Goal: Task Accomplishment & Management: Manage account settings

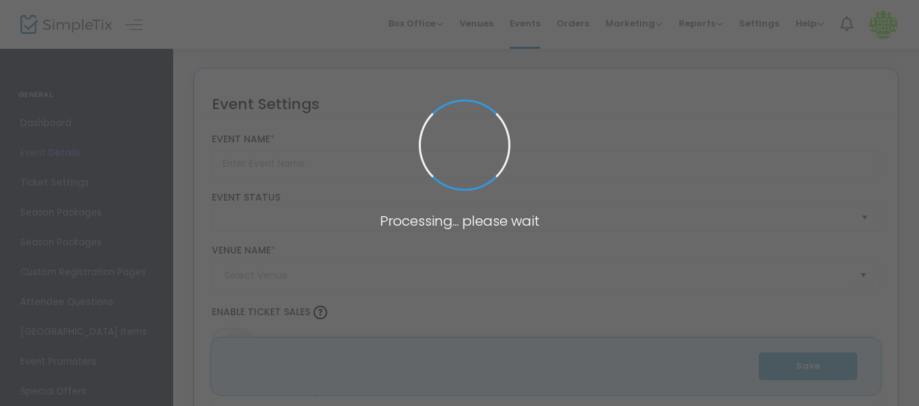
type input "Tatatitty [PERSON_NAME]"
type textarea "because gender euphoria deserves confetti"
type input "Buy Tickets"
type input "United Commons - Fellowship Hall"
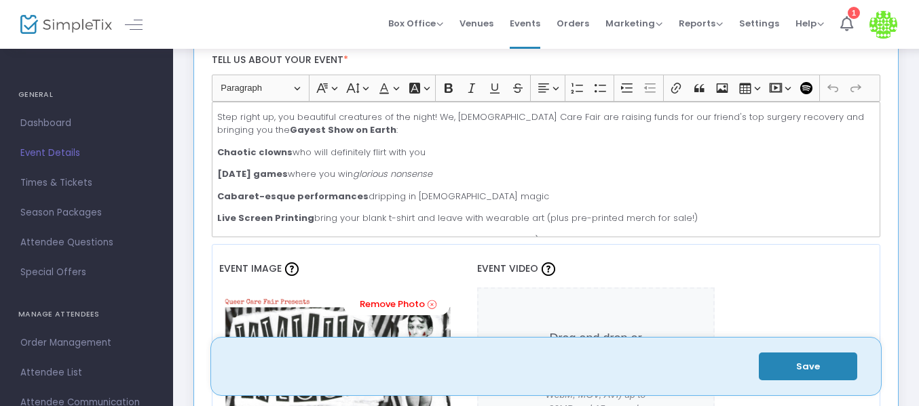
scroll to position [402, 0]
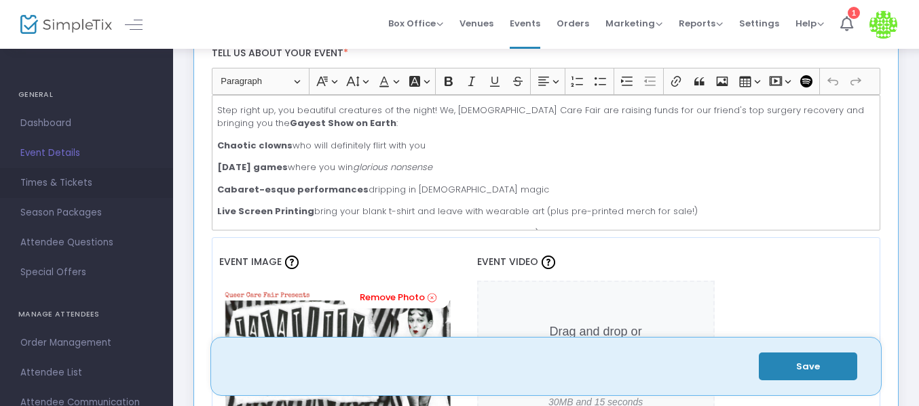
click at [96, 182] on span "Times & Tickets" at bounding box center [86, 183] width 132 height 18
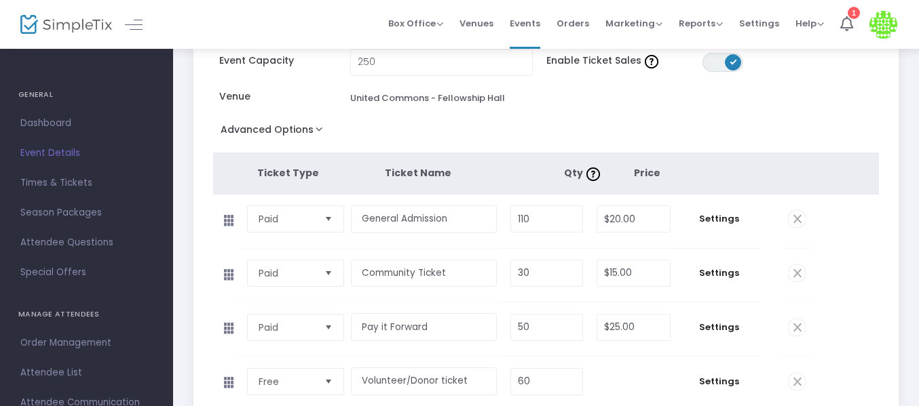
scroll to position [118, 0]
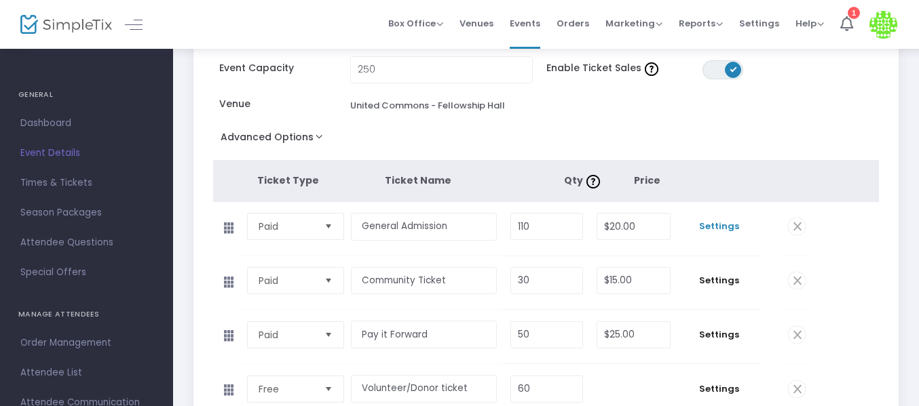
click at [739, 227] on span "Settings" at bounding box center [719, 227] width 70 height 14
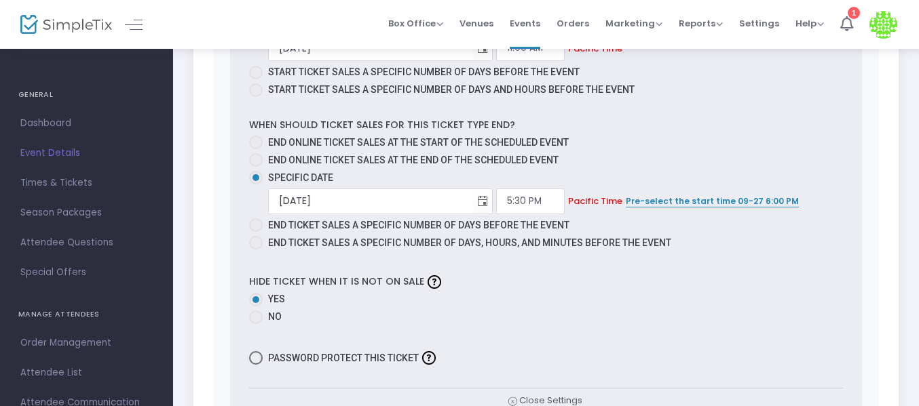
scroll to position [846, 0]
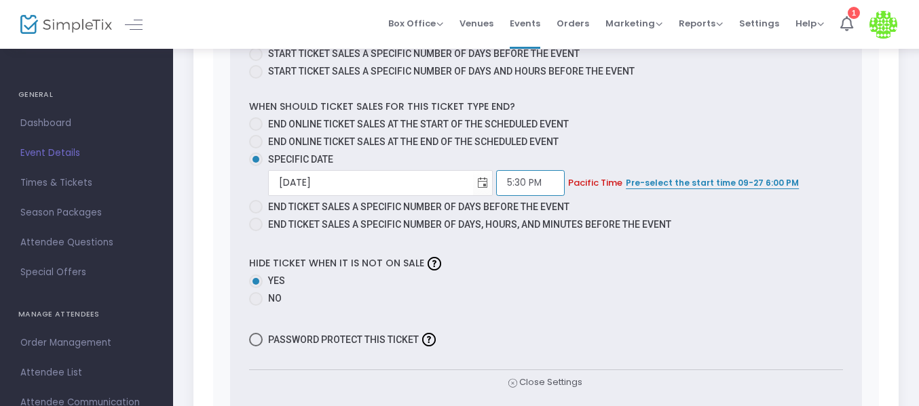
click at [547, 185] on input "5:30 PM" at bounding box center [530, 183] width 69 height 26
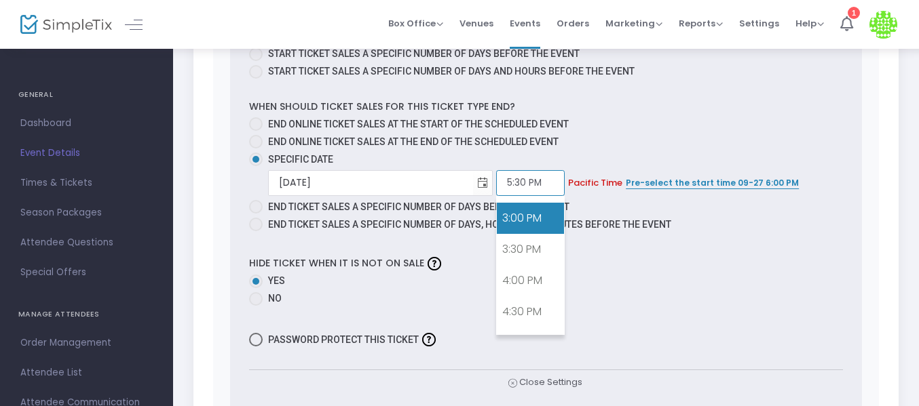
scroll to position [932, 0]
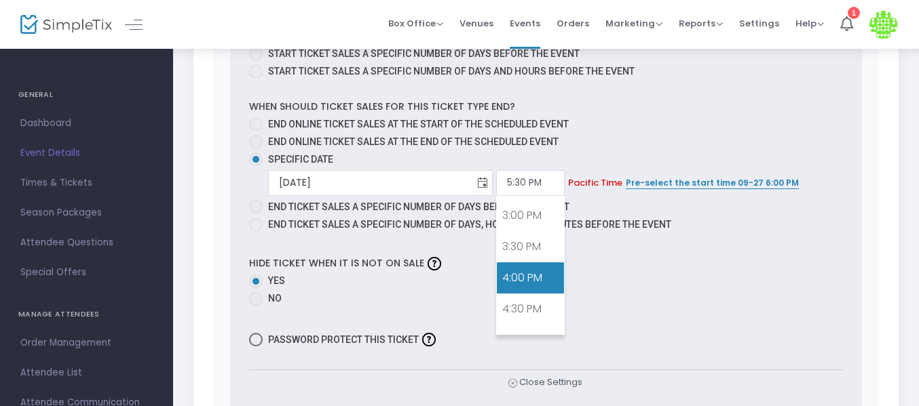
click at [533, 267] on link "4:00 PM" at bounding box center [530, 278] width 67 height 31
type input "4:00 PM"
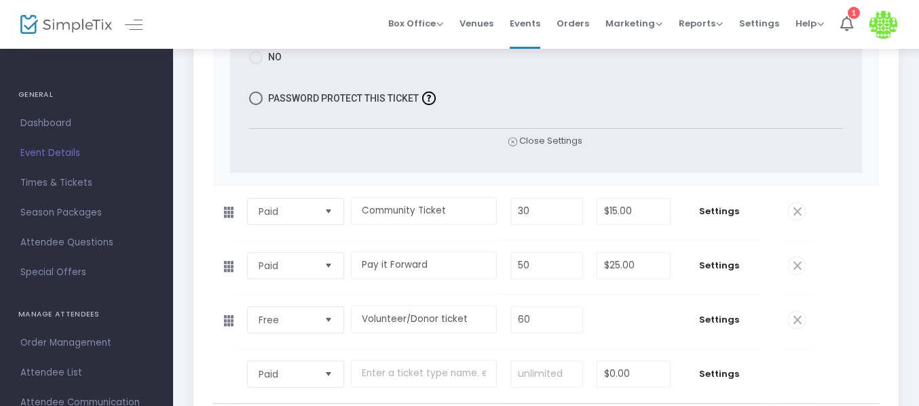
scroll to position [1091, 0]
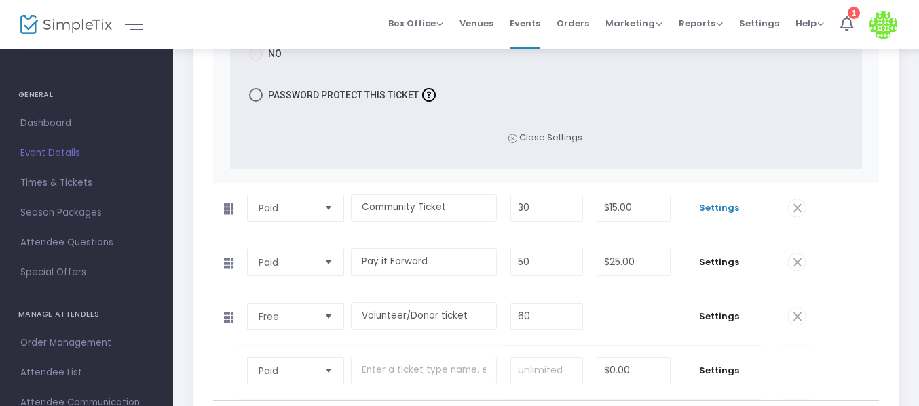
click at [719, 201] on span "Settings" at bounding box center [719, 208] width 70 height 14
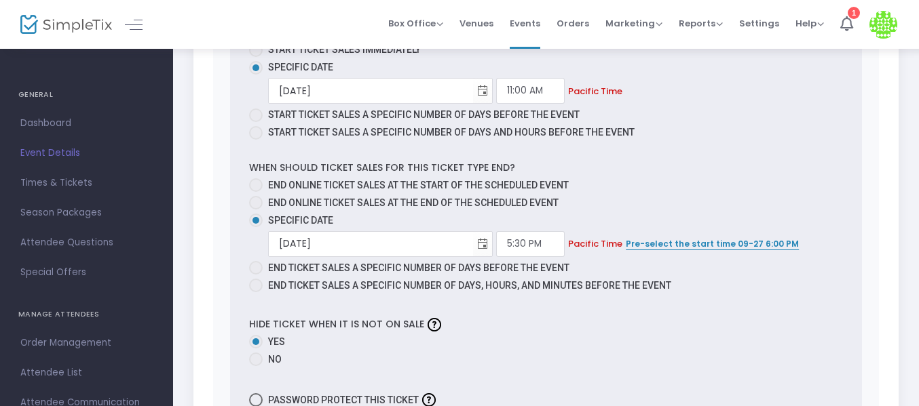
scroll to position [1740, 0]
click at [534, 239] on input "5:30 PM" at bounding box center [530, 244] width 69 height 26
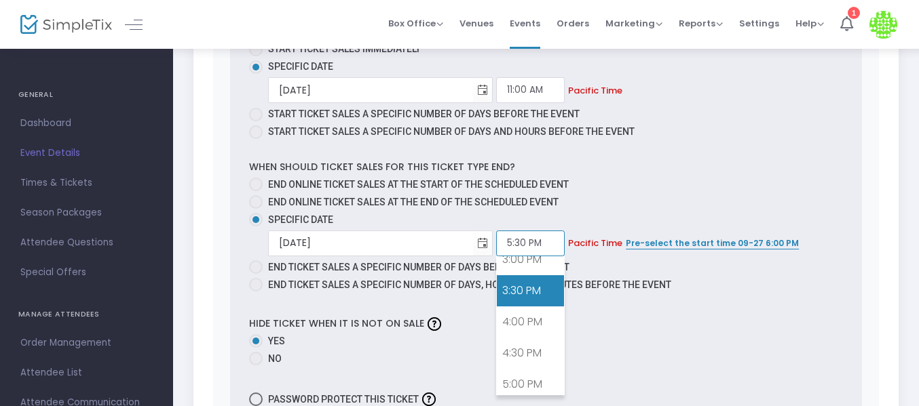
scroll to position [946, 0]
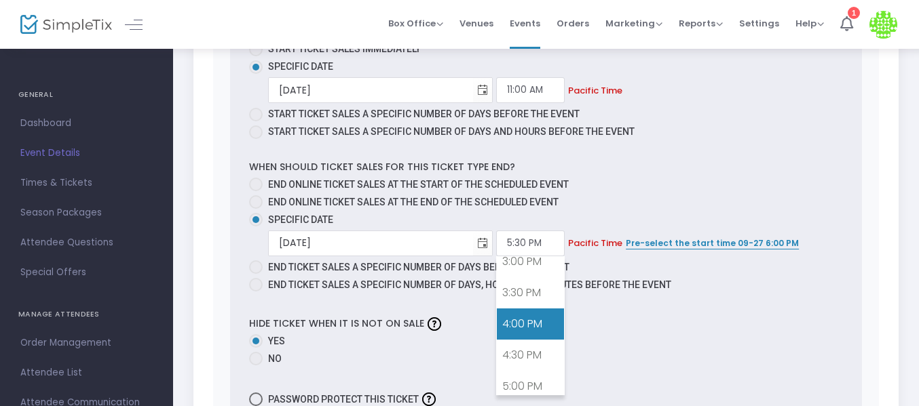
click at [529, 324] on link "4:00 PM" at bounding box center [530, 324] width 67 height 31
type input "4:00 PM"
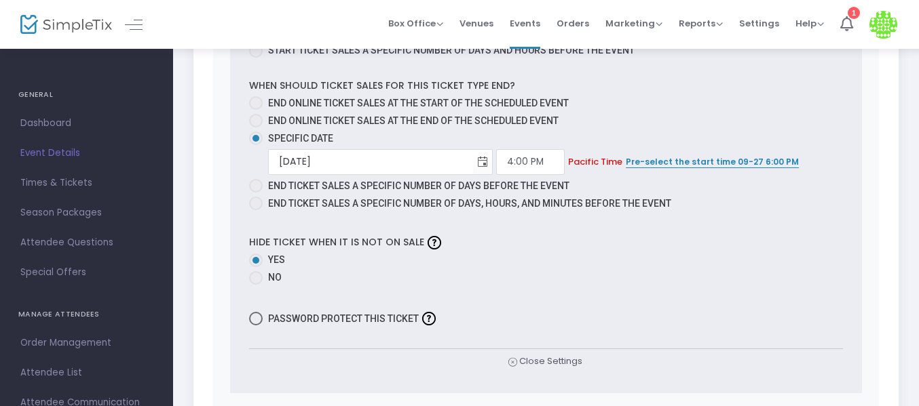
scroll to position [858, 0]
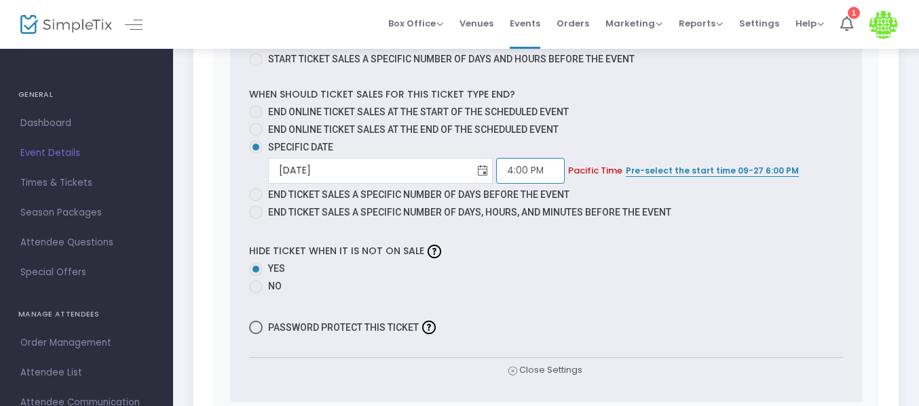
click at [554, 165] on input "4:00 PM" at bounding box center [530, 171] width 69 height 26
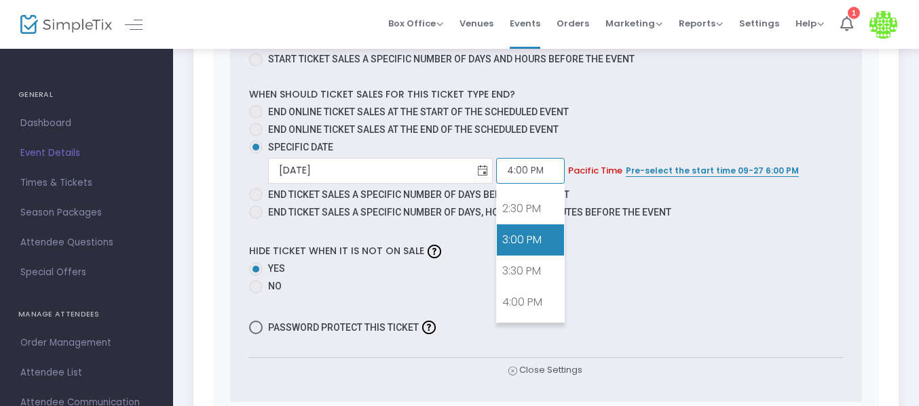
scroll to position [900, 0]
click at [529, 228] on link "3:00 PM" at bounding box center [530, 235] width 67 height 31
type input "3:00 PM"
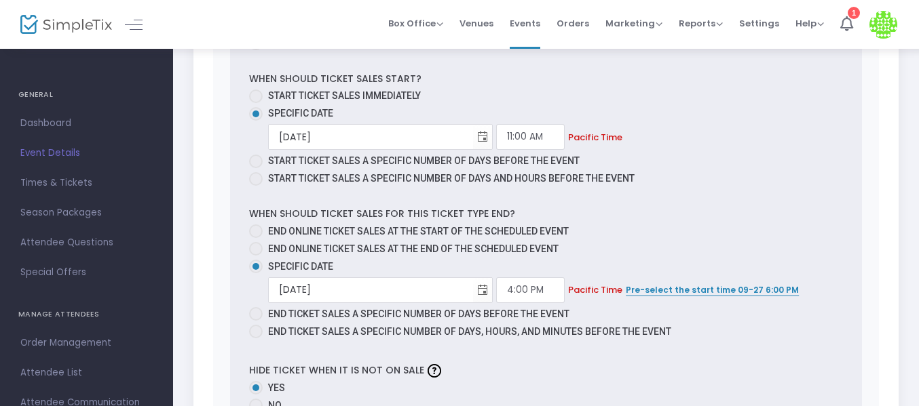
scroll to position [1696, 0]
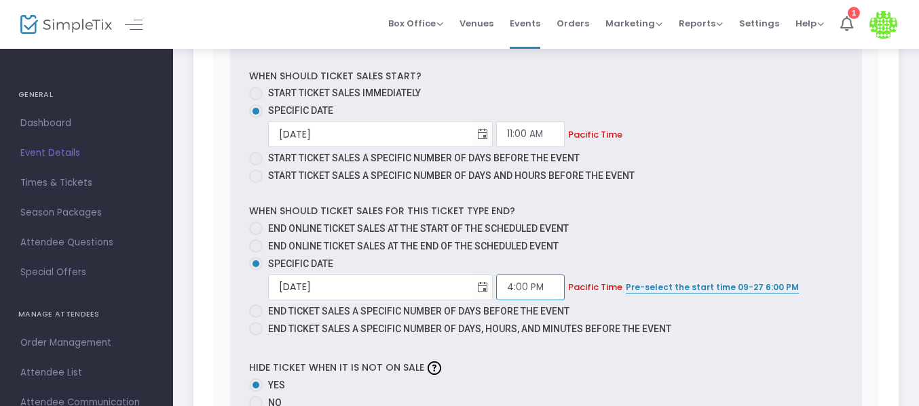
click at [543, 290] on input "4:00 PM" at bounding box center [530, 288] width 69 height 26
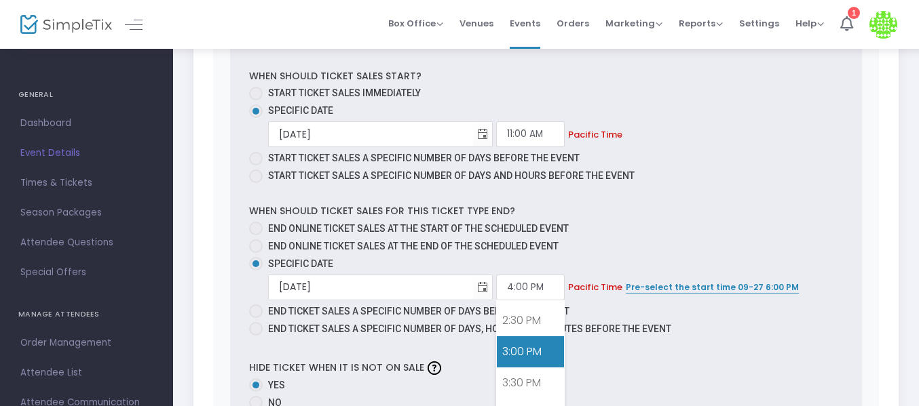
click at [531, 353] on link "3:00 PM" at bounding box center [530, 351] width 67 height 31
type input "3:00 PM"
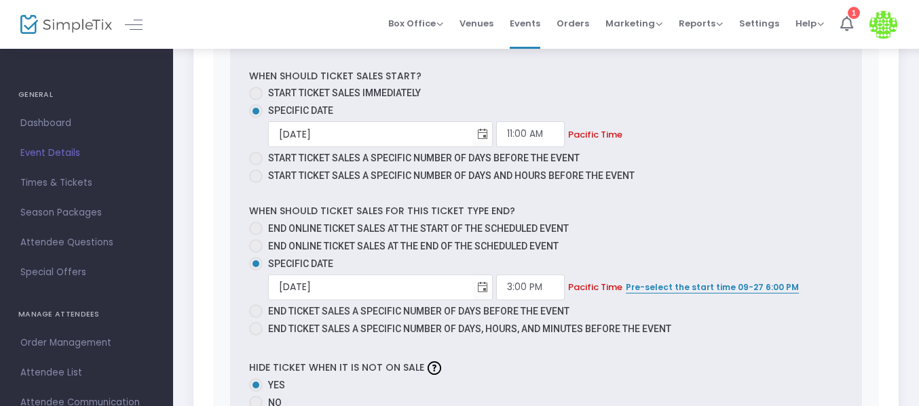
click at [531, 353] on div "11 Tickets sold (SKU #3772595) Ticket Description for folks with [MEDICAL_DATA]…" at bounding box center [546, 82] width 632 height 873
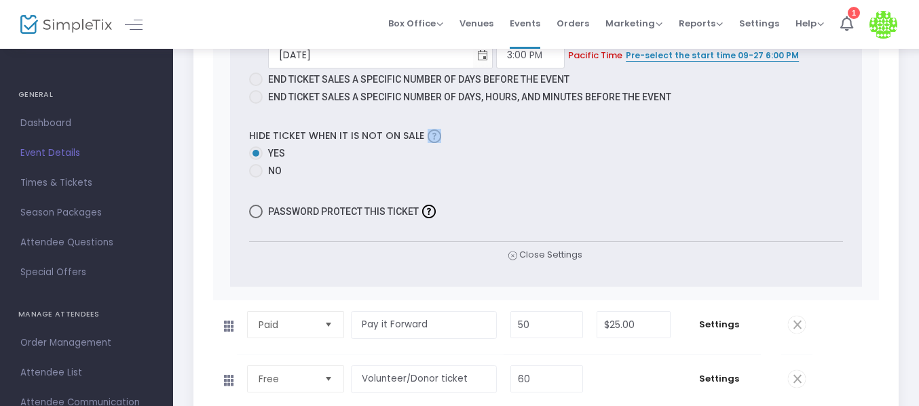
scroll to position [2009, 0]
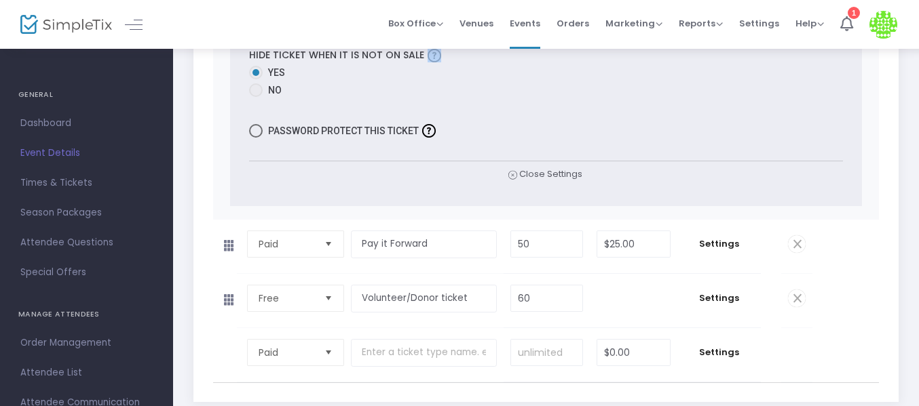
click at [699, 235] on td "Settings" at bounding box center [718, 247] width 83 height 54
click at [710, 244] on span "Settings" at bounding box center [719, 244] width 70 height 14
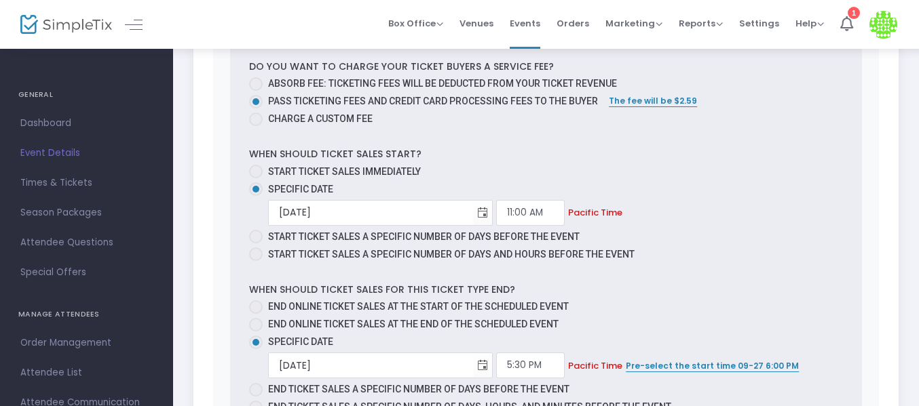
scroll to position [2576, 0]
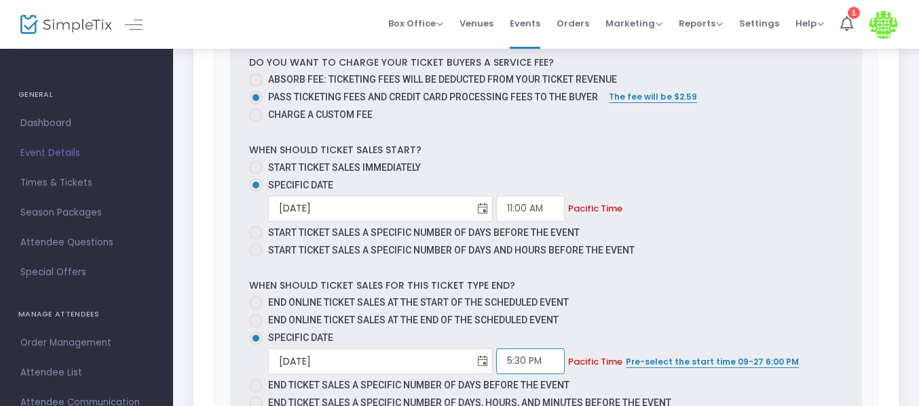
click at [535, 362] on input "5:30 PM" at bounding box center [530, 362] width 69 height 26
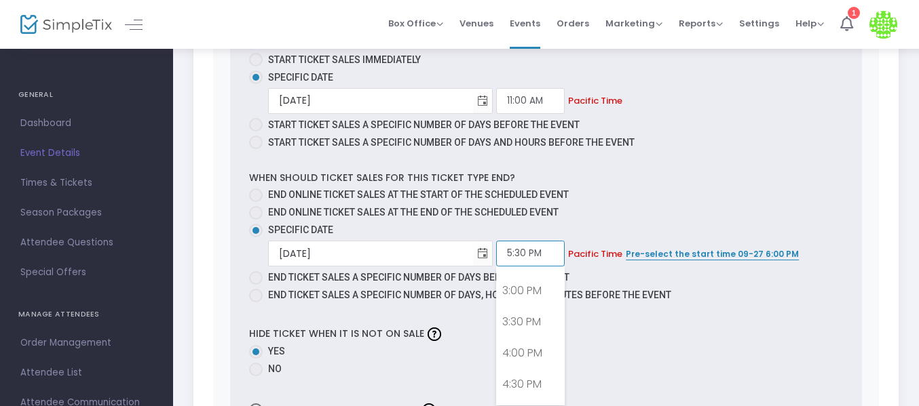
scroll to position [922, 0]
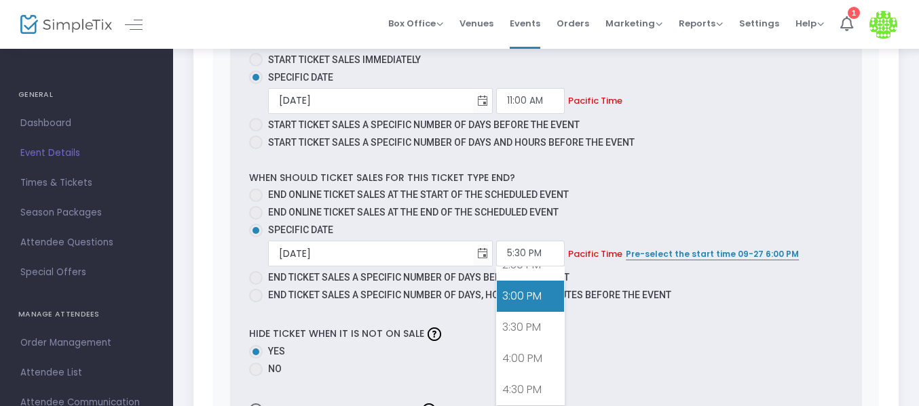
click at [526, 296] on link "3:00 PM" at bounding box center [530, 296] width 67 height 31
type input "3:00 PM"
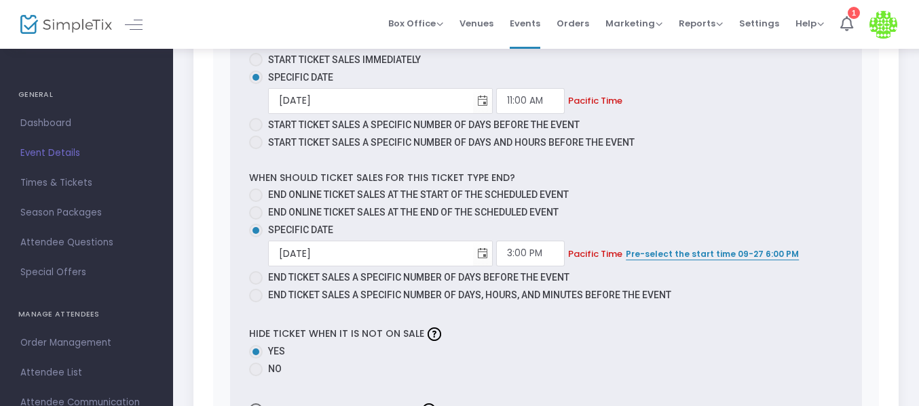
click at [648, 336] on div "Hide ticket when it is not on sale Yes No" at bounding box center [545, 352] width 606 height 56
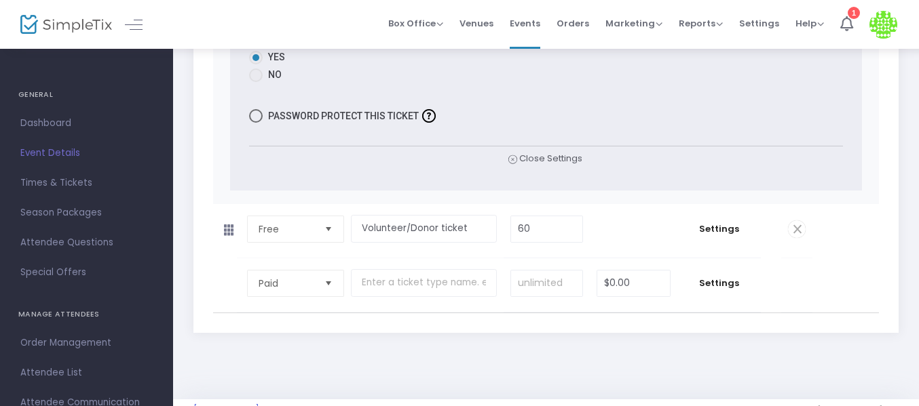
scroll to position [2980, 0]
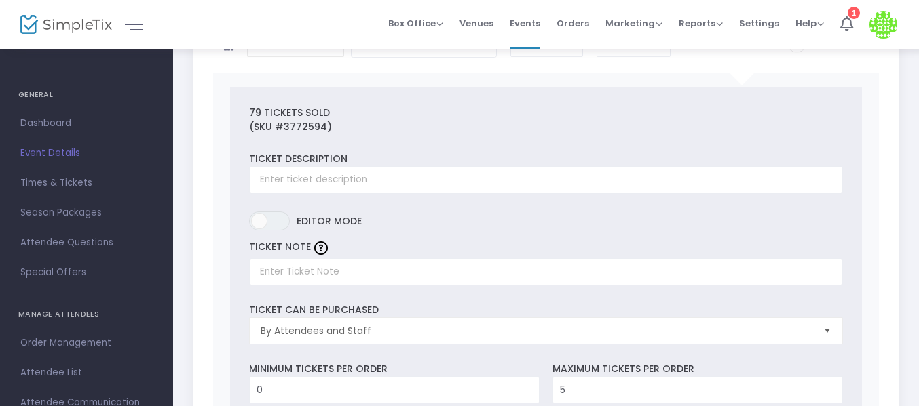
scroll to position [0, 0]
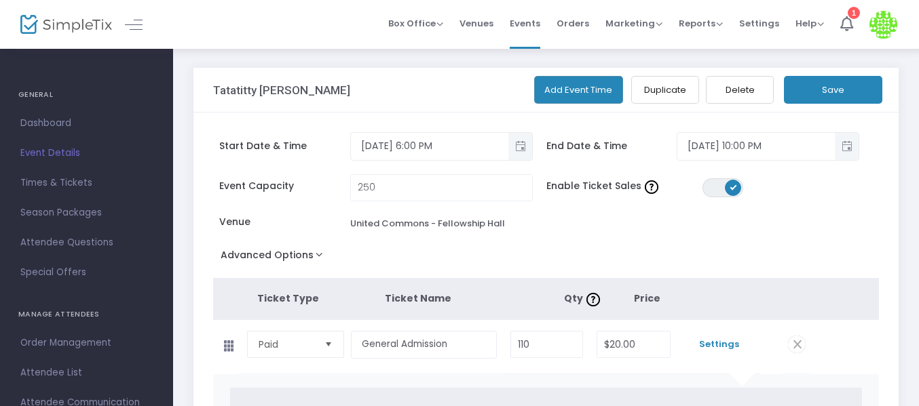
click at [836, 80] on button "Save" at bounding box center [833, 90] width 98 height 28
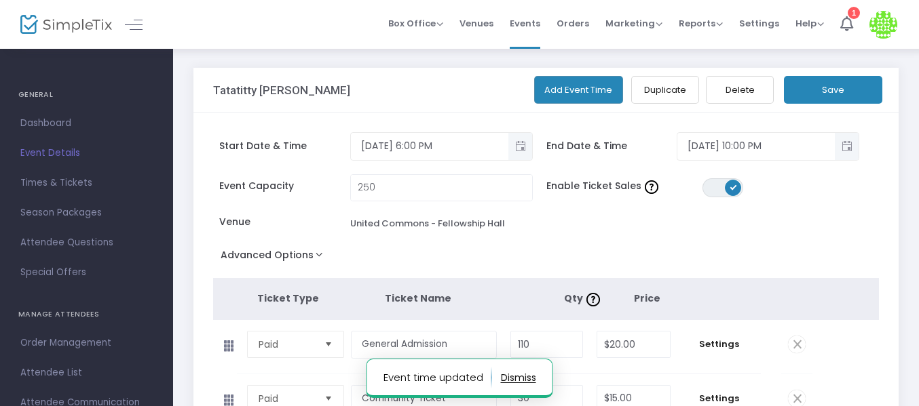
scroll to position [313, 0]
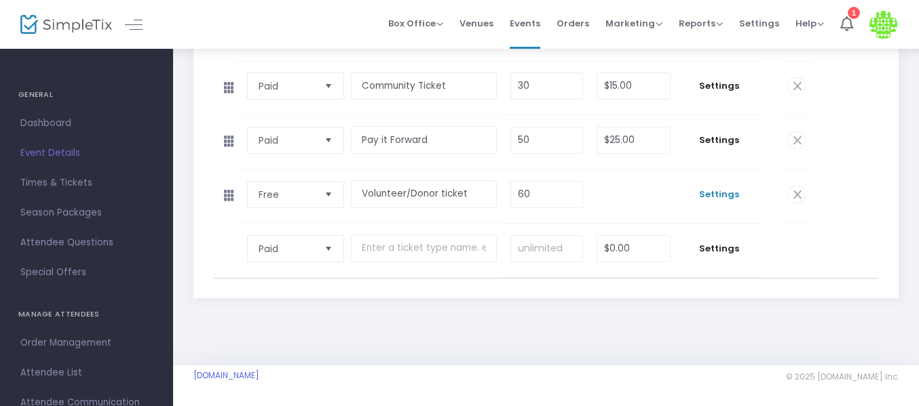
click at [704, 188] on span "Settings" at bounding box center [719, 195] width 70 height 14
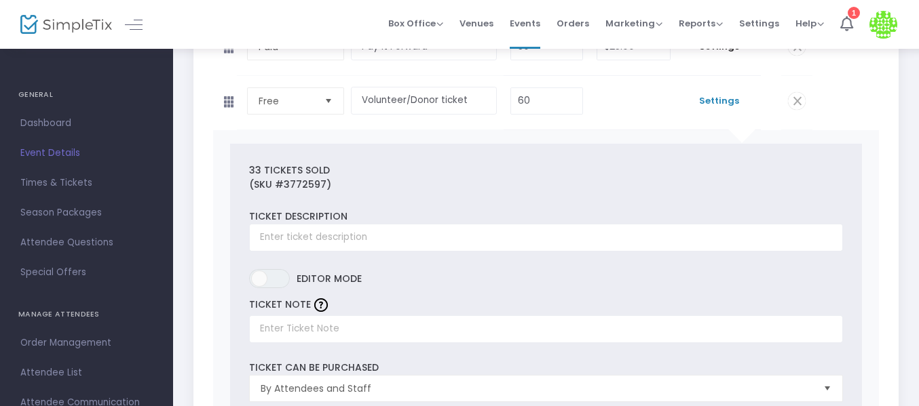
scroll to position [403, 0]
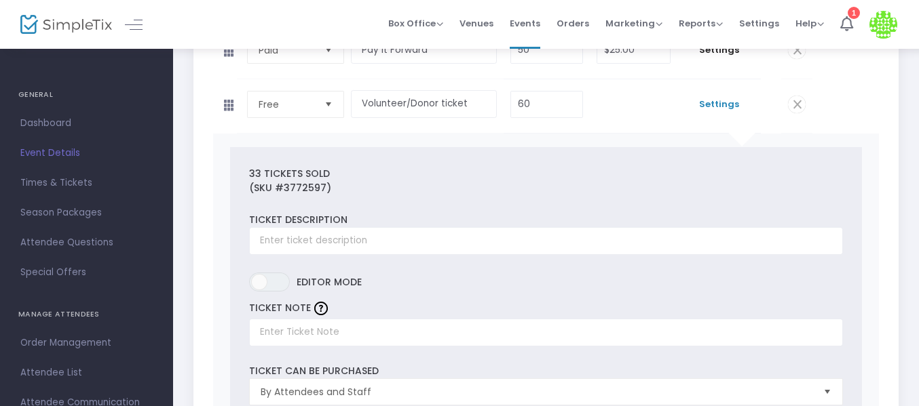
click at [528, 167] on div "33 Tickets sold" at bounding box center [546, 174] width 594 height 14
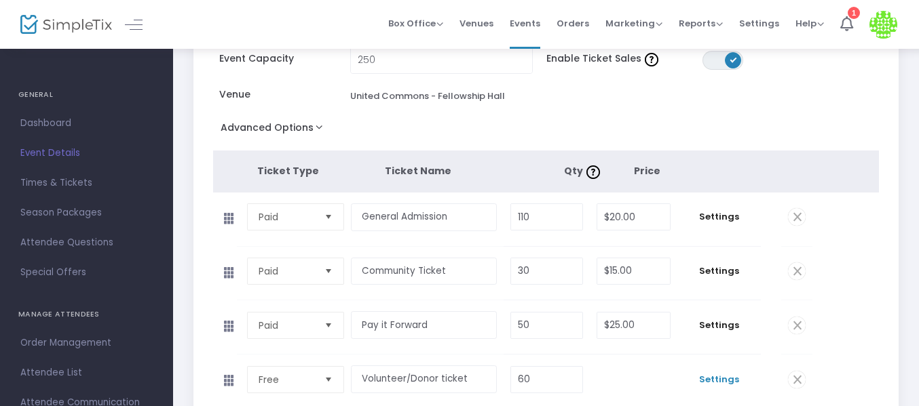
scroll to position [125, 0]
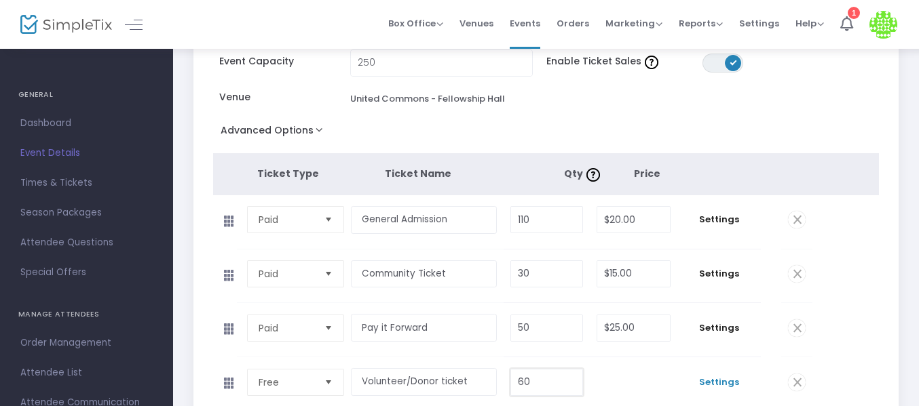
click at [561, 374] on input "60" at bounding box center [547, 383] width 72 height 26
type input "55"
click at [553, 229] on input "110" at bounding box center [547, 220] width 72 height 26
